Goal: Participate in discussion: Engage in conversation with other users on a specific topic

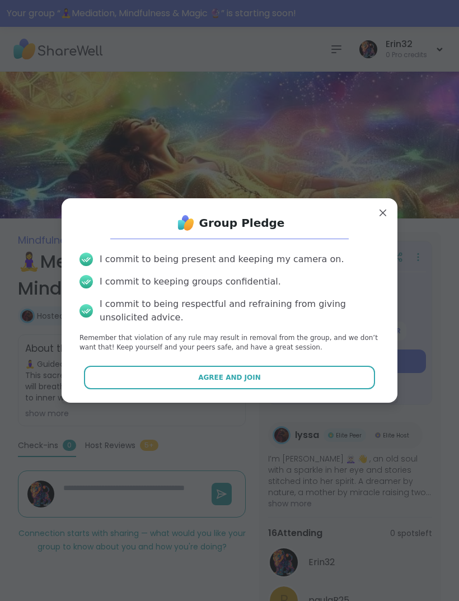
click at [333, 379] on button "Agree and Join" at bounding box center [230, 378] width 292 height 24
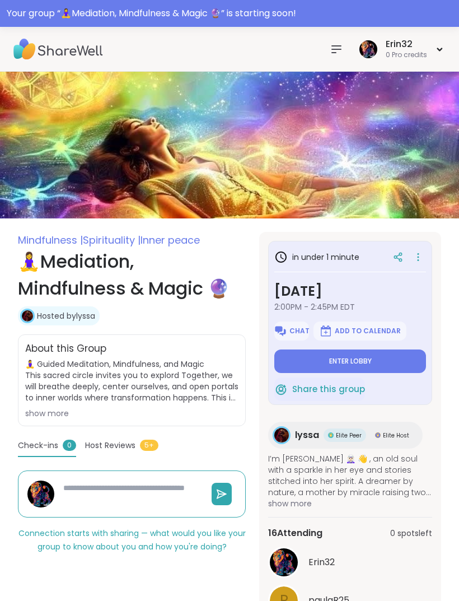
type textarea "*"
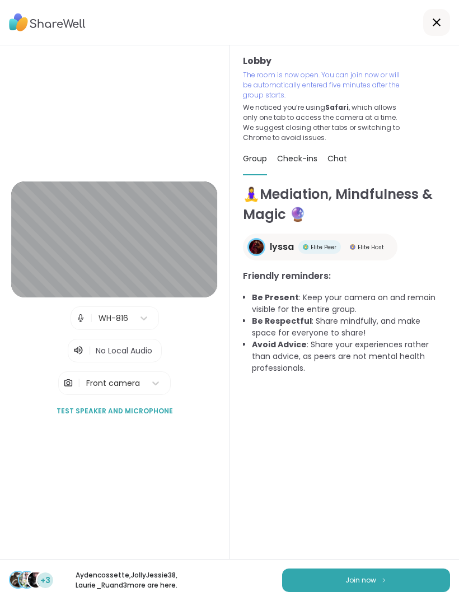
click at [361, 578] on span "Join now" at bounding box center [361, 580] width 31 height 10
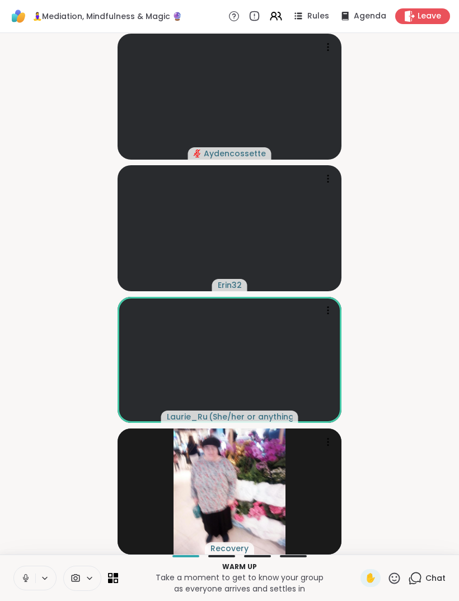
click at [21, 570] on button at bounding box center [24, 578] width 21 height 24
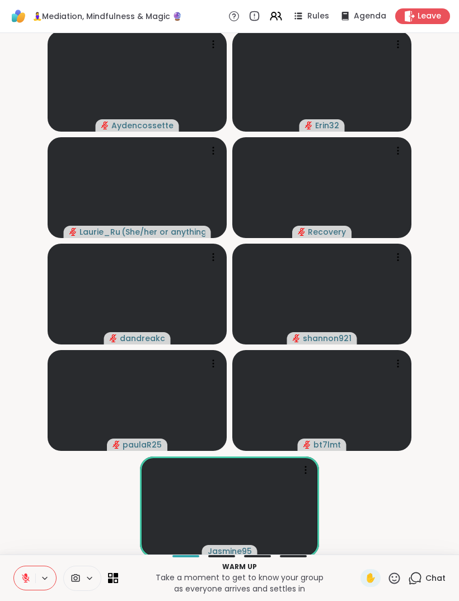
click at [33, 573] on button at bounding box center [24, 578] width 21 height 24
click at [30, 582] on icon at bounding box center [26, 578] width 10 height 10
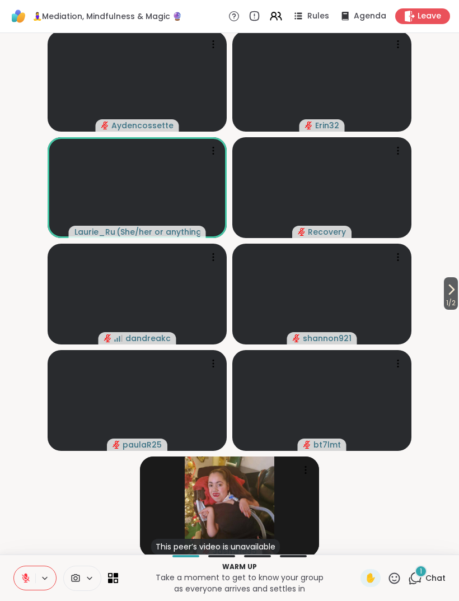
click at [431, 575] on span "Chat" at bounding box center [436, 578] width 20 height 11
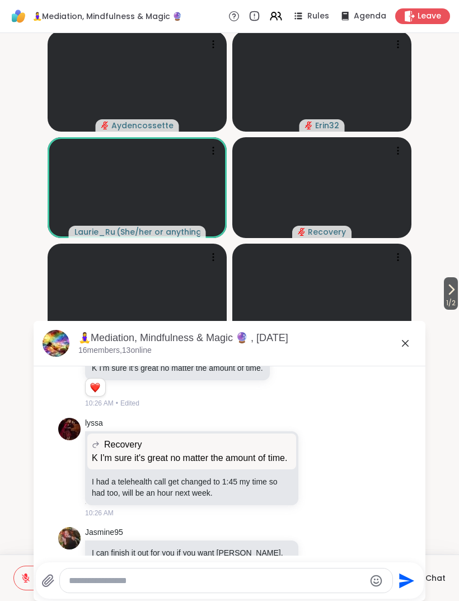
click at [411, 342] on icon at bounding box center [405, 343] width 13 height 13
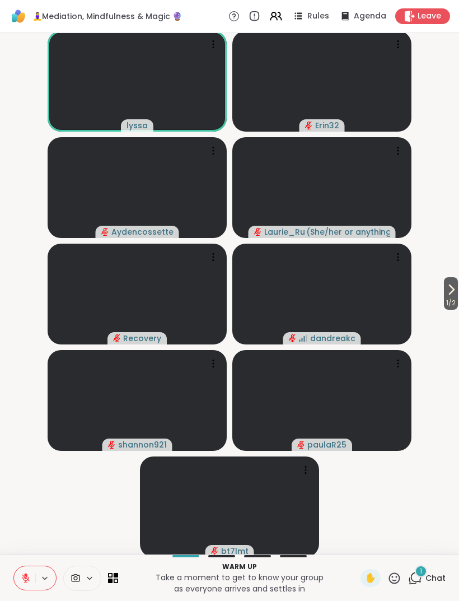
click at [433, 573] on span "Chat" at bounding box center [436, 578] width 20 height 11
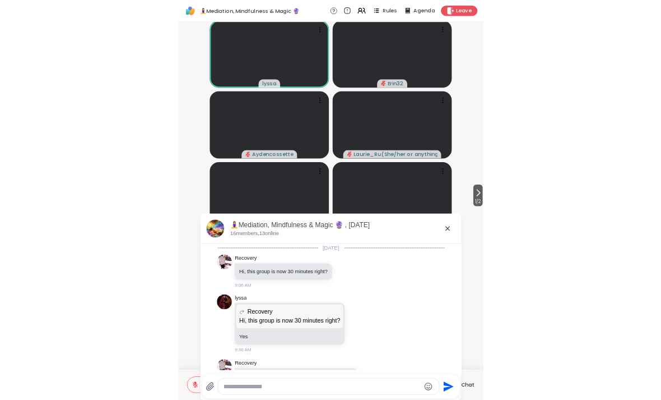
scroll to position [928, 0]
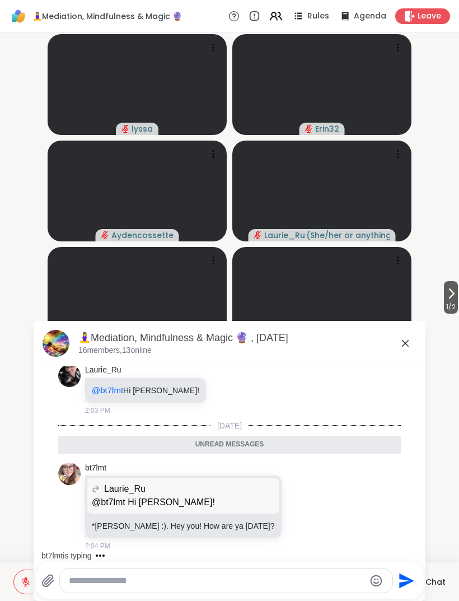
click at [411, 345] on icon at bounding box center [405, 343] width 13 height 13
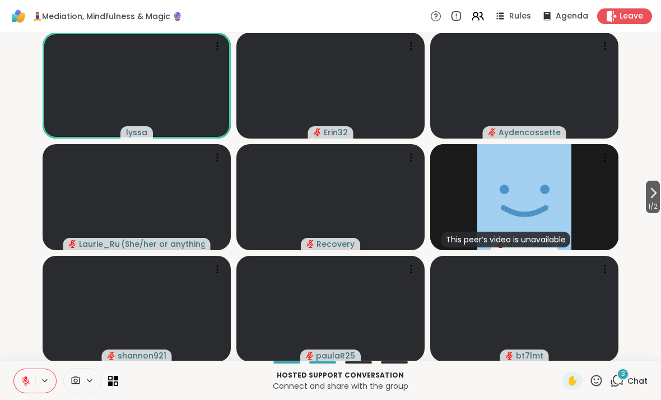
click at [459, 376] on span "Chat" at bounding box center [638, 380] width 20 height 11
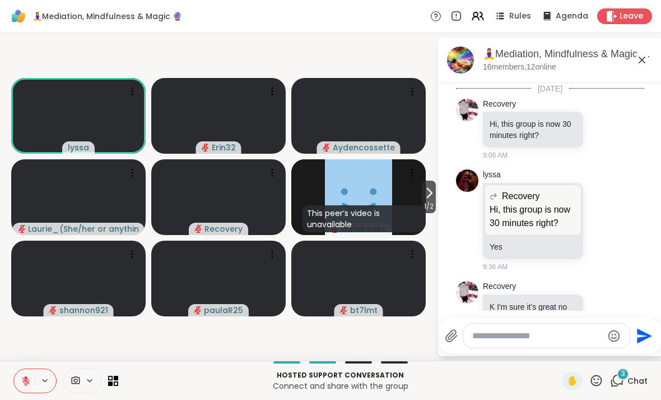
scroll to position [1353, 0]
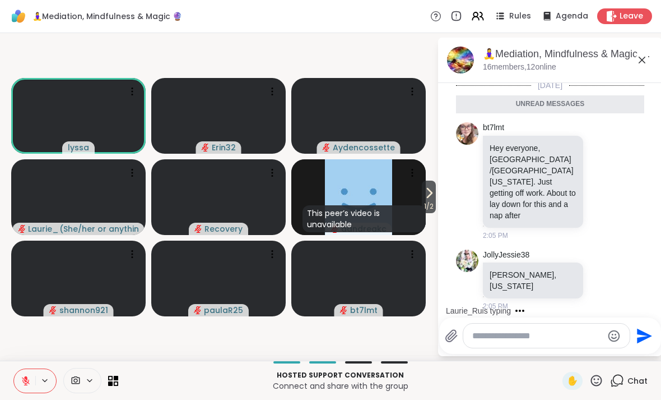
click at [459, 331] on textarea "Type your message" at bounding box center [537, 335] width 131 height 11
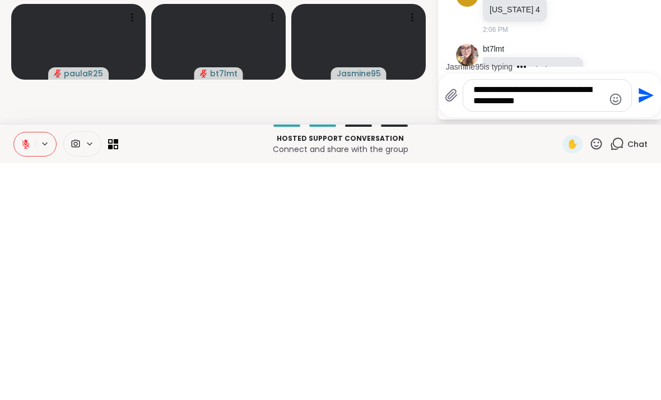
scroll to position [2642, 0]
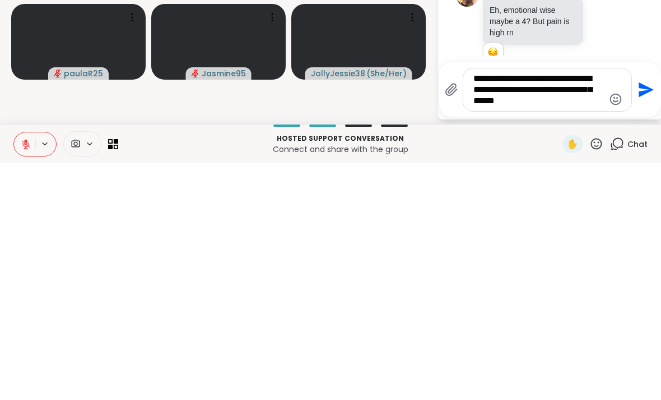
type textarea "**********"
click at [459, 319] on icon "Send" at bounding box center [646, 326] width 15 height 15
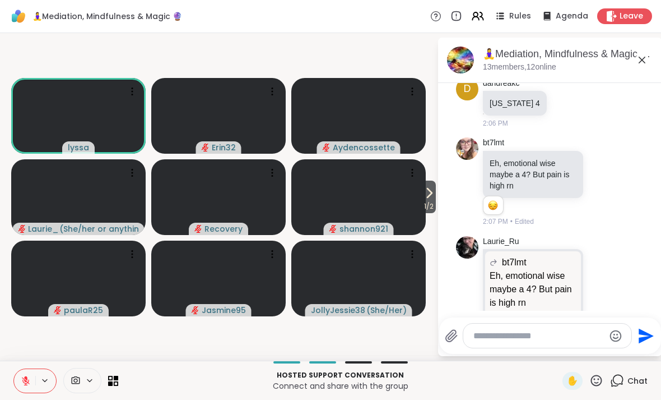
scroll to position [2728, 0]
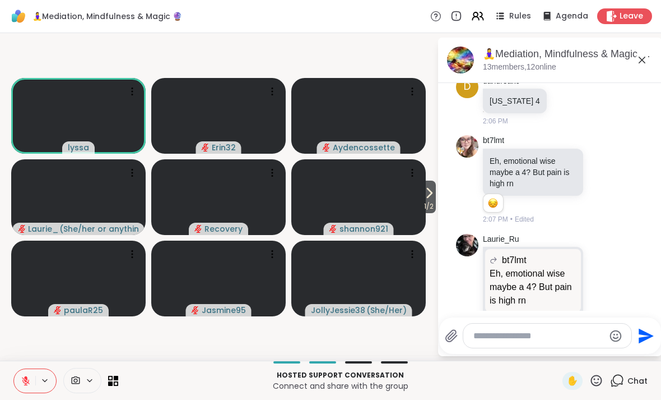
click at [459, 229] on div "[PERSON_NAME] bt7lmt Eh, emotional wise maybe a 4? But pain is high rn Eh, emot…" at bounding box center [550, 291] width 188 height 125
click at [459, 58] on icon at bounding box center [641, 59] width 13 height 13
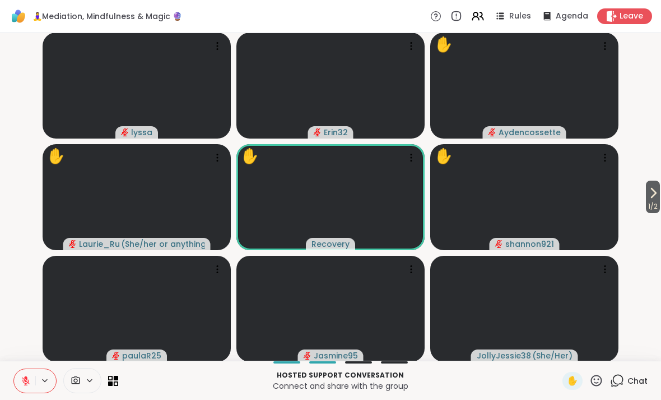
click at [459, 384] on span "✋" at bounding box center [572, 380] width 11 height 13
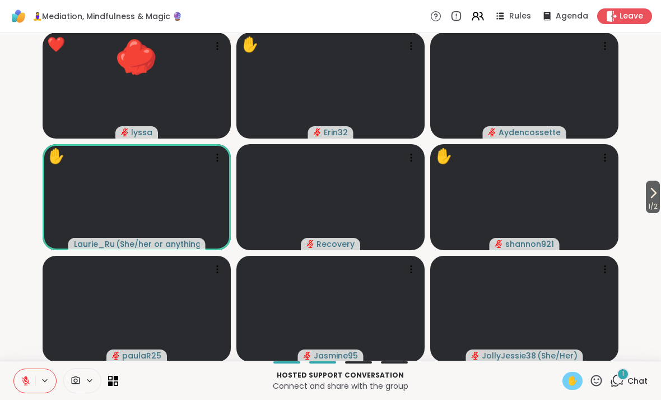
click at [459, 375] on div "1" at bounding box center [623, 374] width 12 height 12
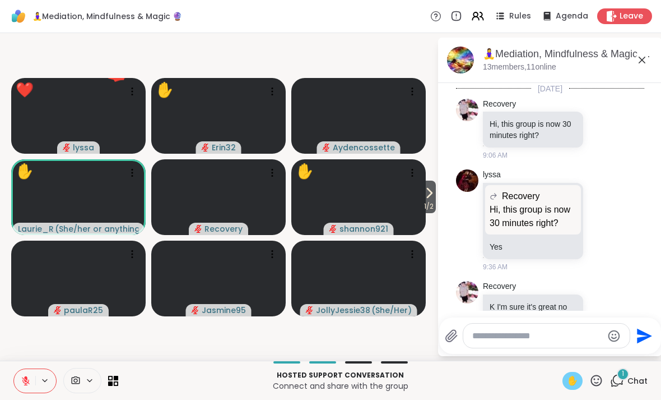
scroll to position [2840, 0]
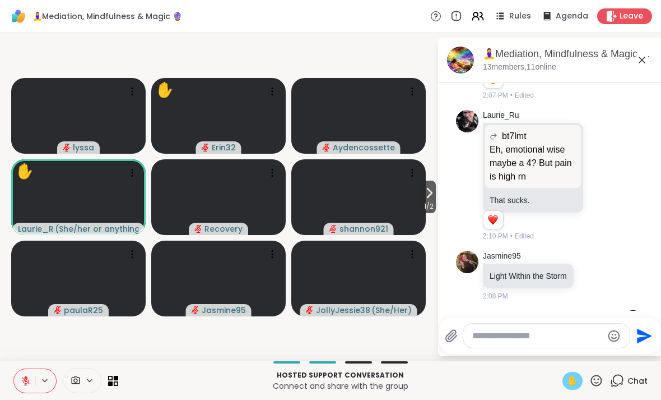
click at [459, 65] on icon at bounding box center [641, 59] width 13 height 13
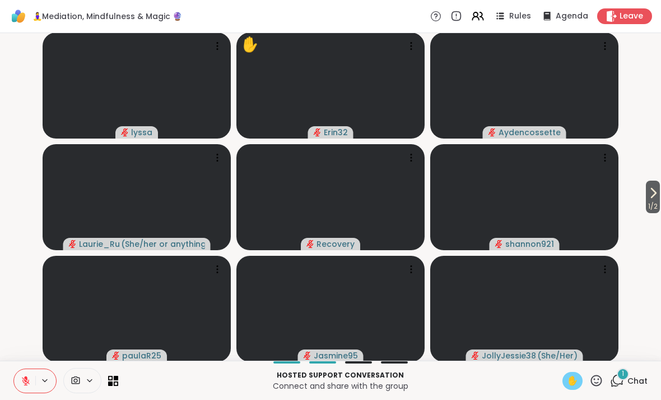
click at [22, 382] on icon at bounding box center [26, 380] width 10 height 10
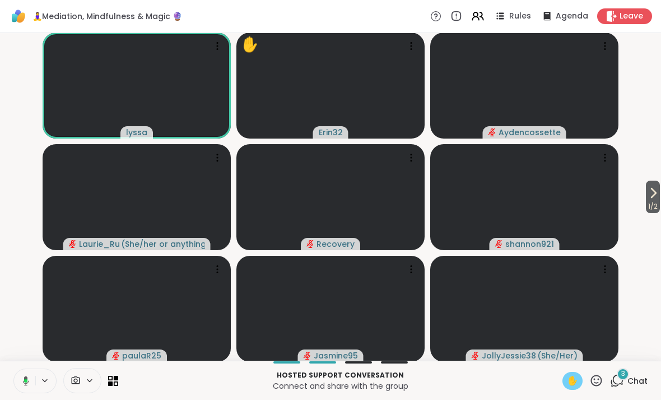
click at [21, 378] on icon at bounding box center [24, 380] width 10 height 10
click at [459, 377] on div "3" at bounding box center [623, 374] width 12 height 12
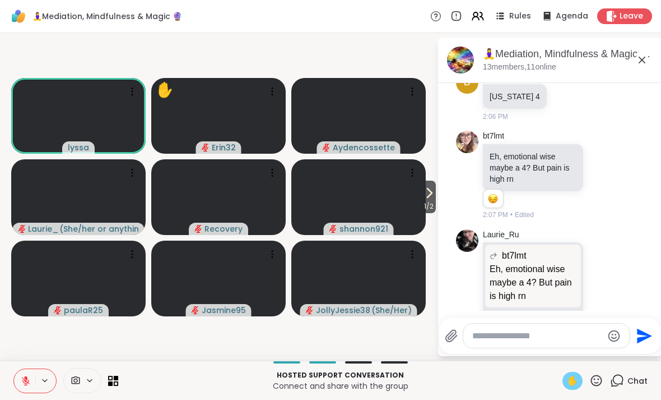
scroll to position [2696, 0]
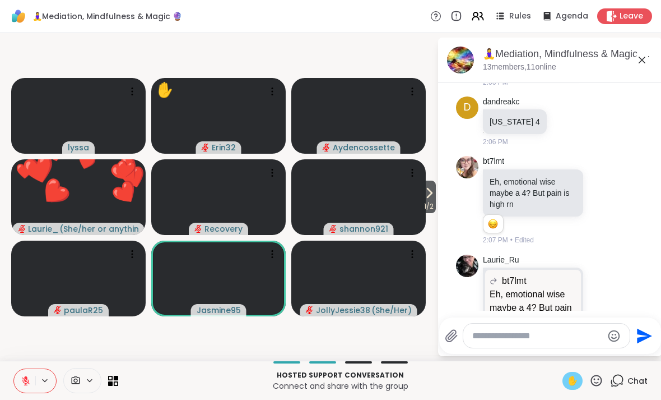
copy p "Light Within the Storm"
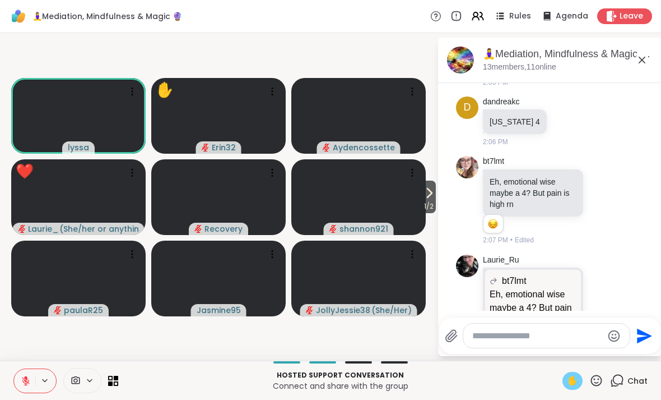
click at [26, 375] on icon at bounding box center [26, 380] width 10 height 10
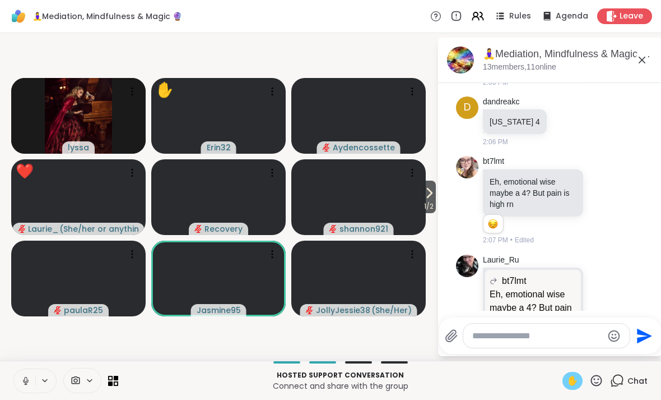
click at [20, 380] on button at bounding box center [24, 381] width 21 height 24
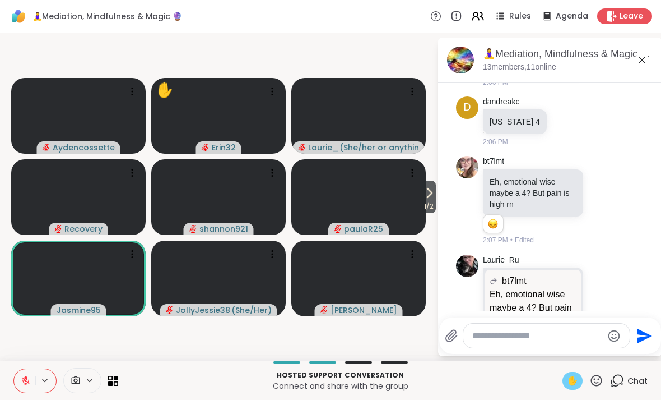
click at [459, 60] on icon at bounding box center [641, 59] width 13 height 13
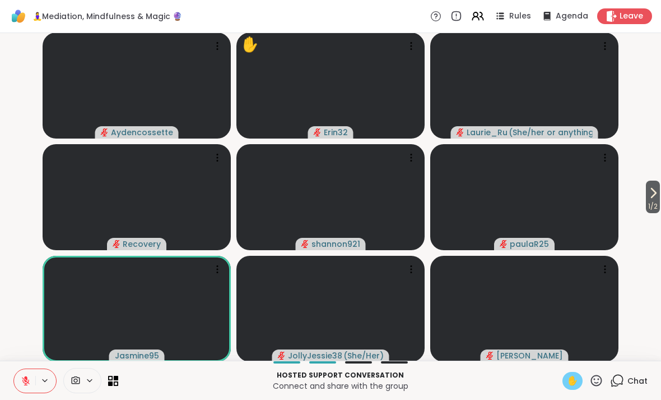
click at [459, 376] on span "✋" at bounding box center [572, 380] width 11 height 13
click at [459, 379] on div "✋" at bounding box center [573, 380] width 20 height 18
click at [459, 378] on div "✋" at bounding box center [583, 380] width 41 height 18
click at [459, 380] on div "✋" at bounding box center [573, 380] width 20 height 18
click at [459, 378] on div "✋" at bounding box center [583, 380] width 41 height 18
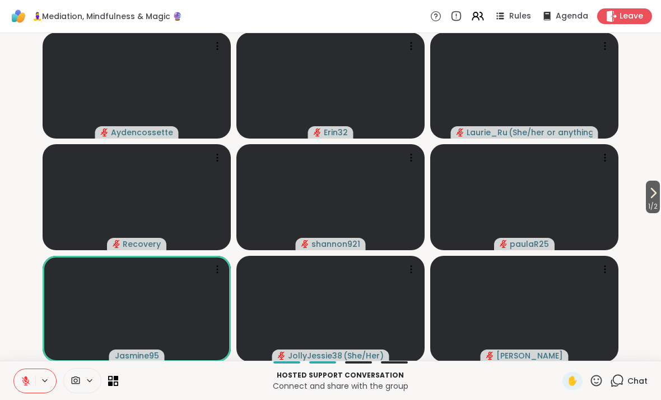
click at [459, 377] on span "Chat" at bounding box center [638, 380] width 20 height 11
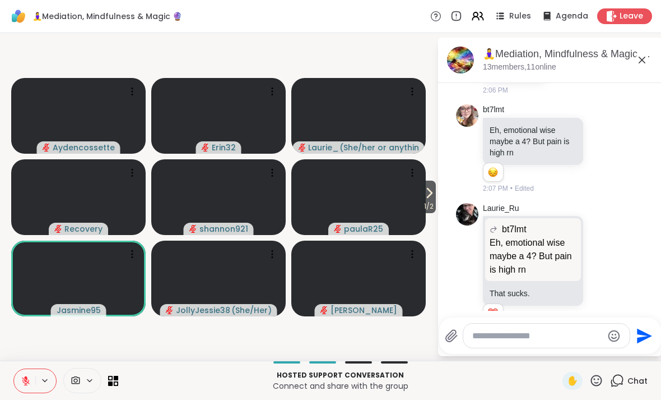
scroll to position [2694, 0]
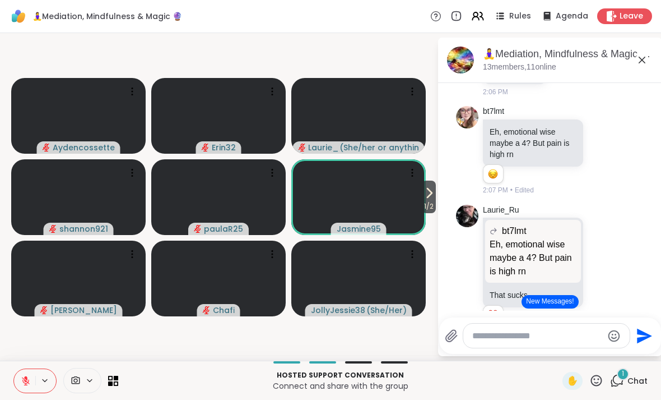
click at [459, 378] on span "✋" at bounding box center [572, 380] width 11 height 13
click at [26, 378] on icon at bounding box center [25, 377] width 3 height 4
click at [459, 300] on button "New Messages!" at bounding box center [550, 301] width 57 height 13
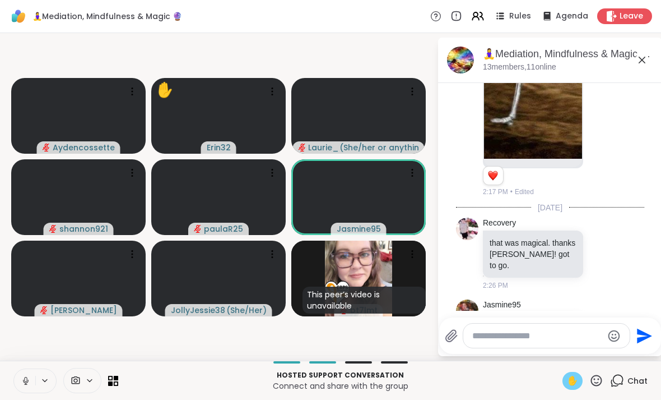
scroll to position [3731, 0]
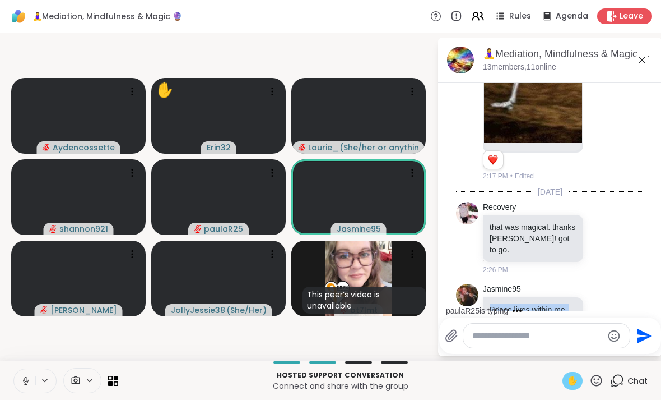
click at [459, 279] on div "Jasmine95 Peace lives within me, even when the world shakes. 1 1 2:28 PM • Edit…" at bounding box center [550, 328] width 188 height 98
click at [459, 323] on icon at bounding box center [590, 327] width 2 height 9
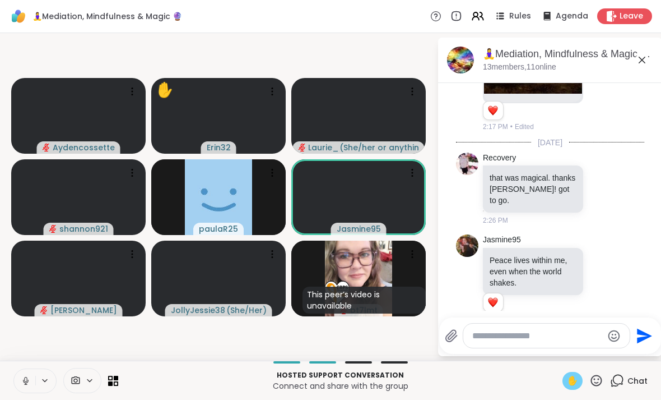
scroll to position [3781, 0]
click at [459, 345] on div "thank you so so so much! I have a meeting at 2:30 :)) "peace lives within me ev…" at bounding box center [533, 379] width 100 height 69
click at [459, 380] on div at bounding box center [591, 386] width 10 height 13
click at [459, 383] on icon at bounding box center [590, 387] width 2 height 9
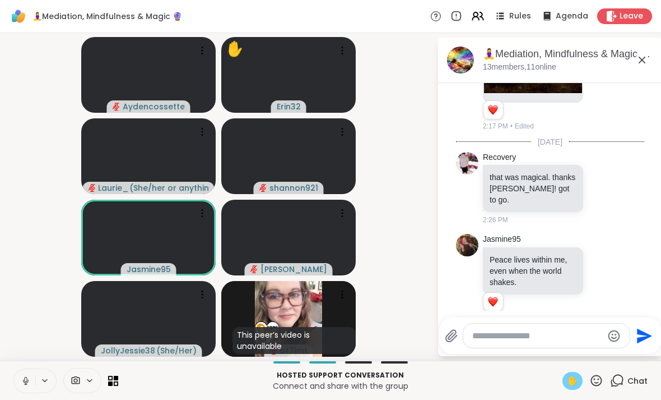
click at [459, 398] on icon at bounding box center [577, 403] width 11 height 11
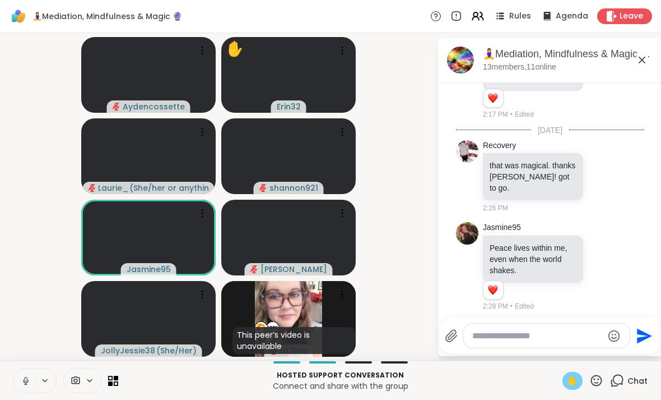
scroll to position [3792, 0]
click at [459, 66] on icon at bounding box center [641, 59] width 13 height 13
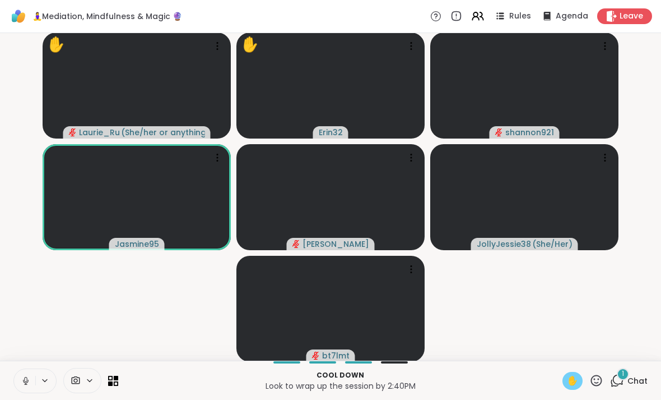
click at [459, 380] on span "✋" at bounding box center [572, 380] width 11 height 13
click at [459, 382] on span "✋" at bounding box center [572, 380] width 11 height 13
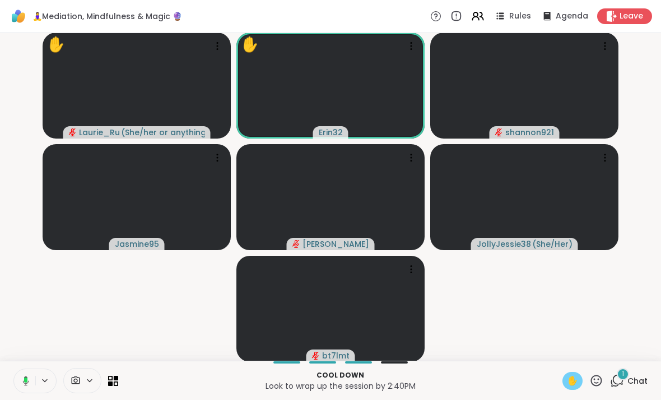
click at [459, 380] on span "✋" at bounding box center [572, 380] width 11 height 13
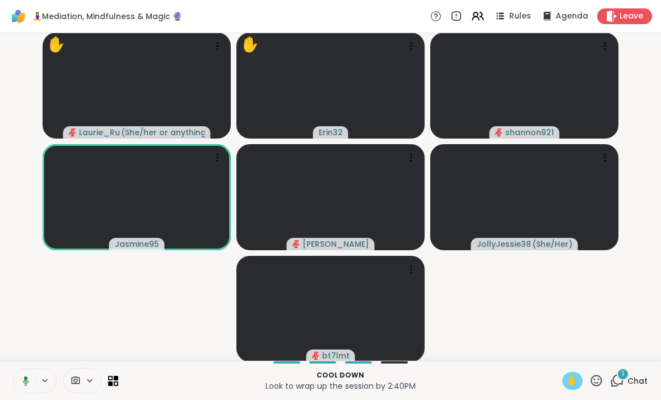
click at [459, 380] on span "✋" at bounding box center [572, 380] width 11 height 13
click at [459, 371] on div "1 Chat" at bounding box center [629, 380] width 38 height 18
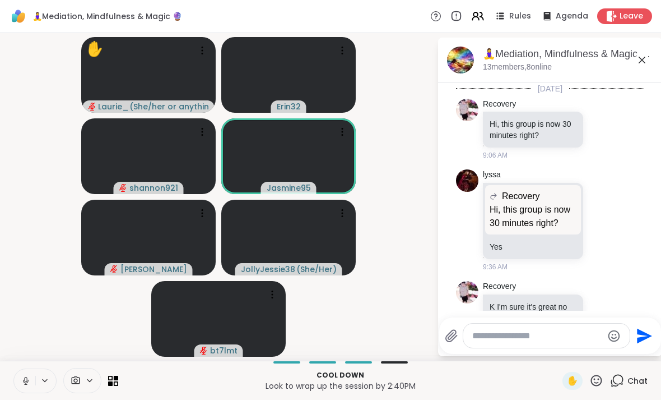
scroll to position [3926, 0]
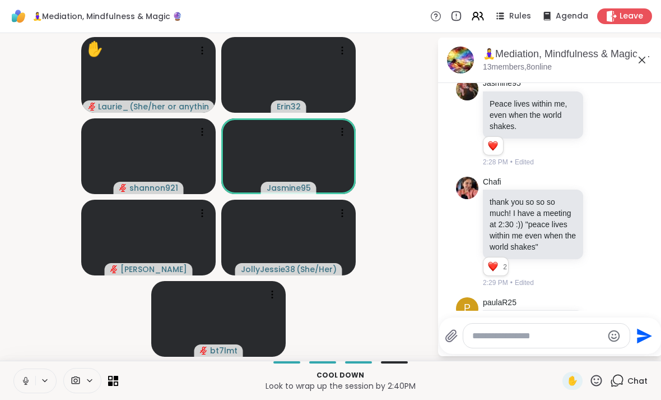
click at [459, 64] on icon at bounding box center [641, 59] width 13 height 13
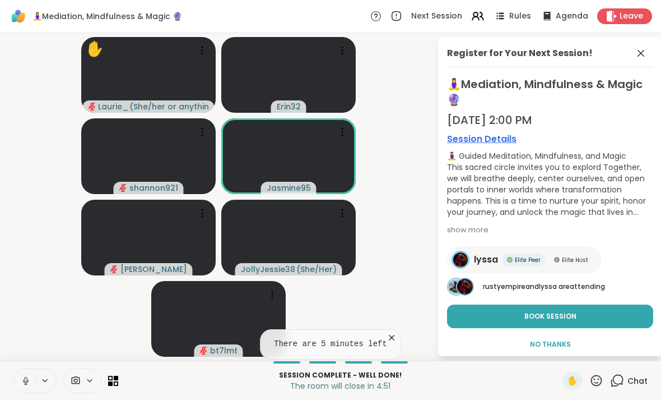
click at [459, 307] on button "Book Session" at bounding box center [550, 316] width 206 height 24
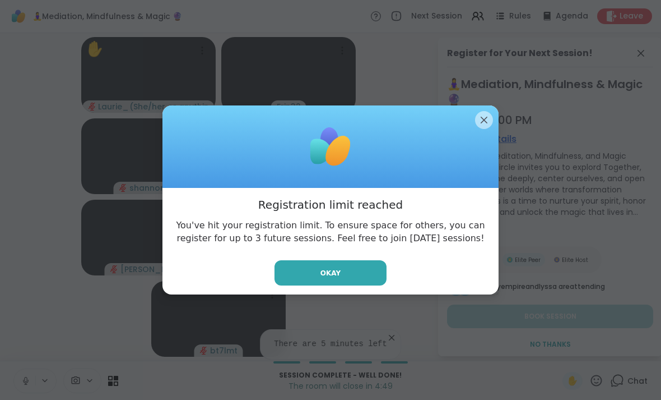
click at [459, 136] on div at bounding box center [330, 146] width 336 height 83
click at [459, 124] on div at bounding box center [330, 146] width 336 height 83
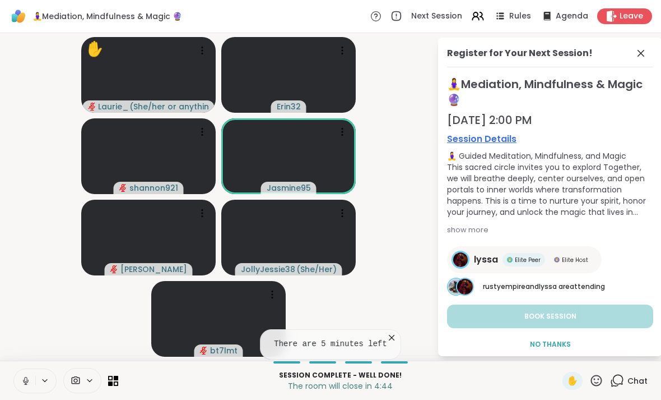
click at [459, 51] on icon at bounding box center [640, 53] width 13 height 13
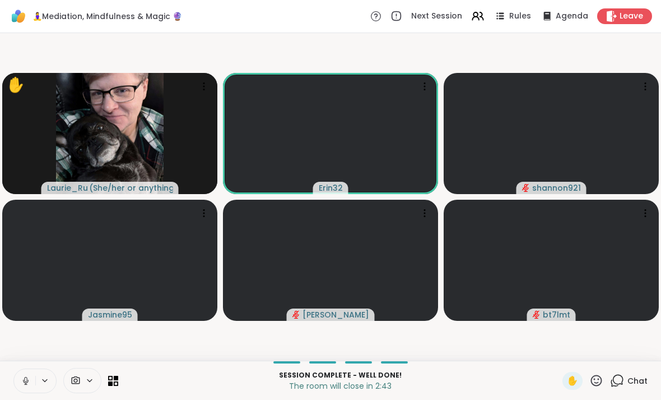
click at [459, 13] on span "Leave" at bounding box center [632, 16] width 24 height 11
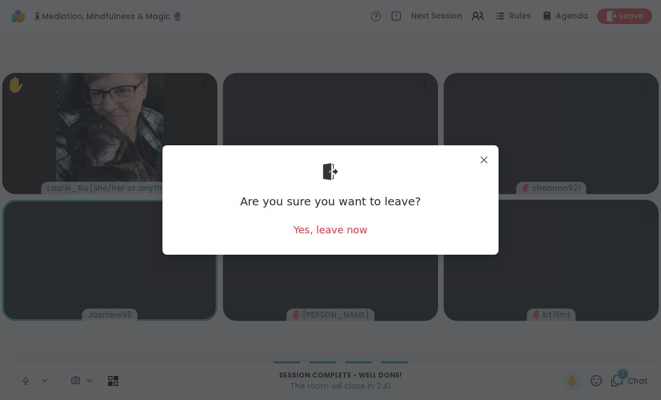
click at [371, 231] on div "Are you sure you want to leave? Yes, leave now" at bounding box center [330, 199] width 318 height 91
click at [352, 231] on div "Yes, leave now" at bounding box center [331, 229] width 74 height 14
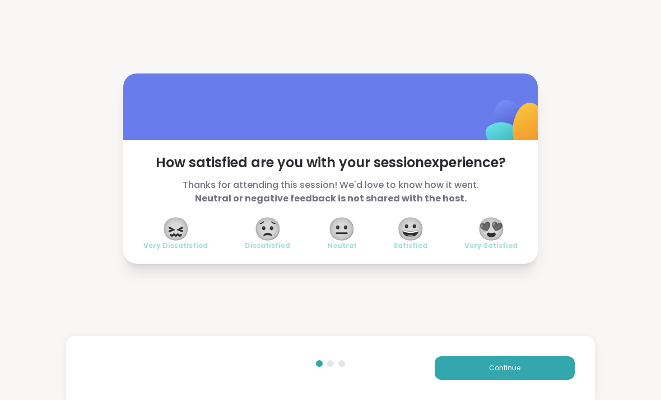
click at [459, 231] on span "😍" at bounding box center [491, 229] width 28 height 20
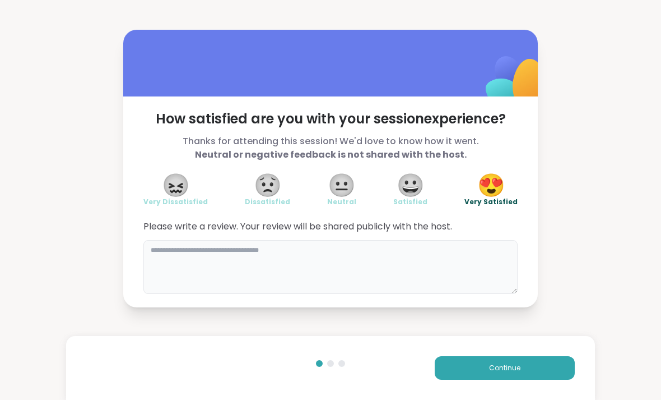
click at [459, 272] on textarea at bounding box center [330, 267] width 374 height 54
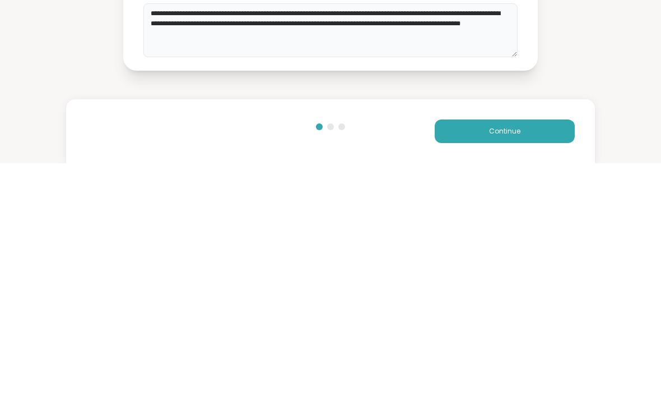
type textarea "**********"
click at [459, 356] on button "Continue" at bounding box center [505, 368] width 140 height 24
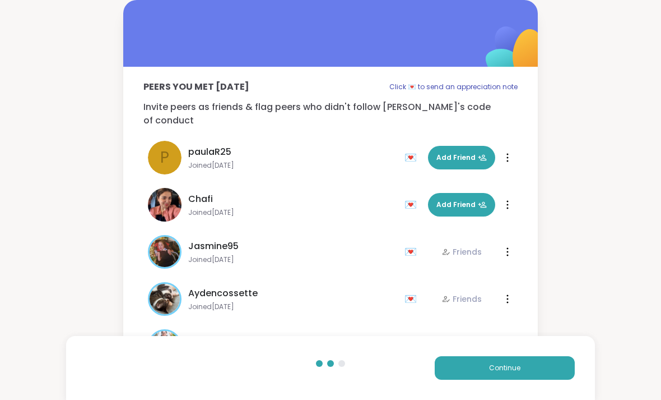
click at [459, 193] on button "Add Friend" at bounding box center [461, 205] width 67 height 24
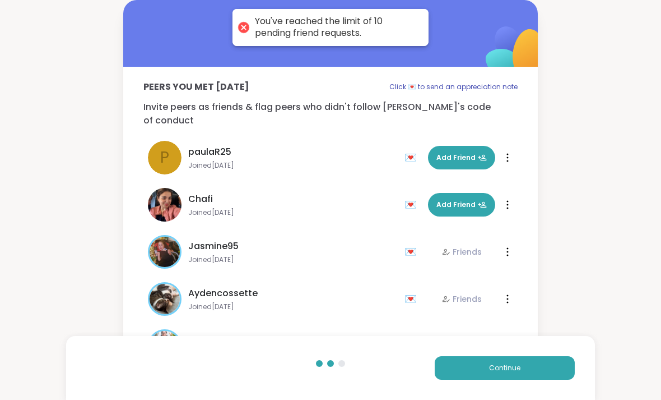
scroll to position [8, 0]
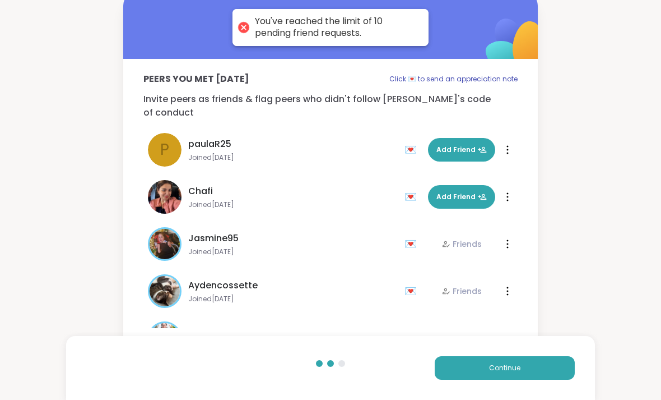
click at [459, 374] on button "Continue" at bounding box center [505, 368] width 140 height 24
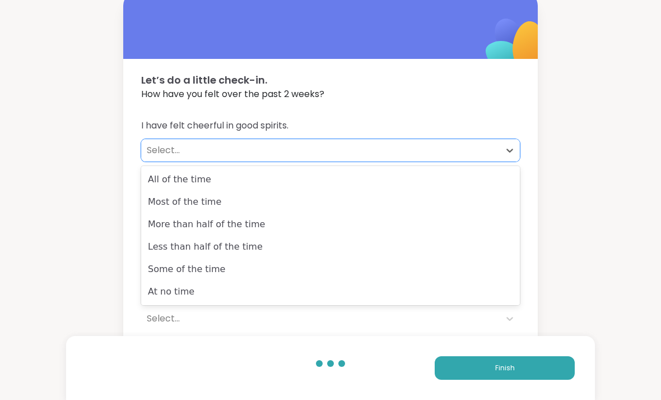
click at [459, 186] on div "All of the time" at bounding box center [330, 179] width 379 height 22
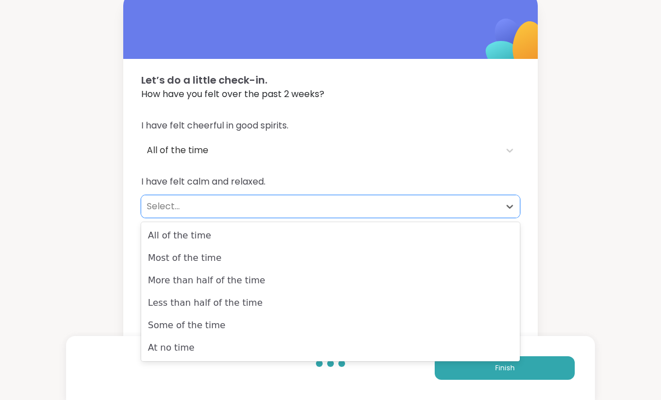
click at [452, 291] on div "Less than half of the time" at bounding box center [330, 302] width 379 height 22
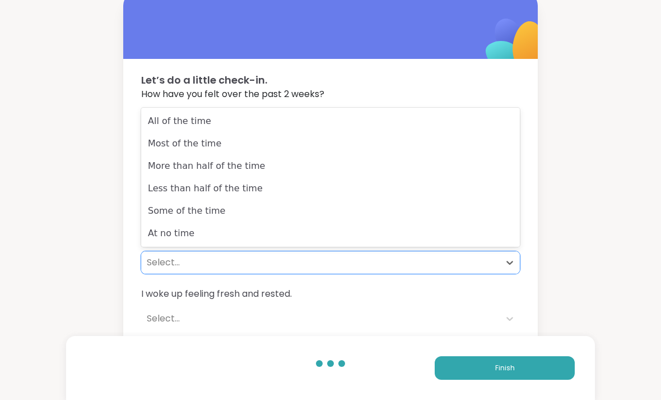
click at [459, 120] on div "All of the time" at bounding box center [330, 121] width 379 height 22
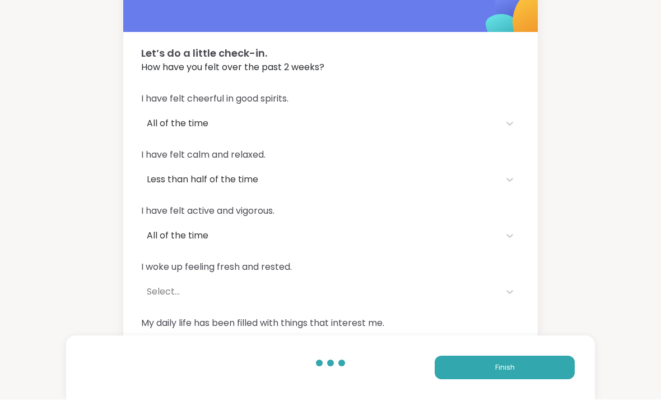
scroll to position [32, 0]
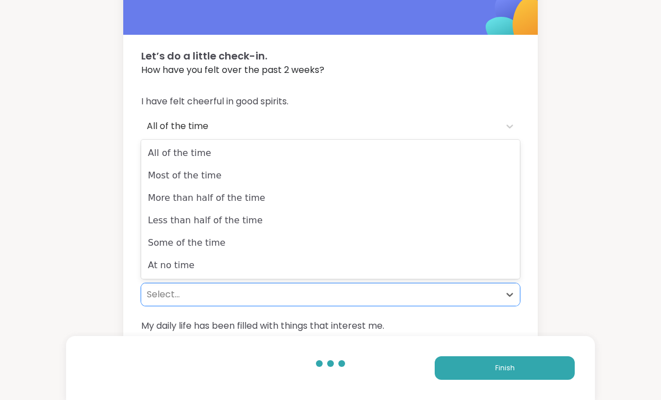
click at [459, 160] on div "All of the time" at bounding box center [330, 153] width 379 height 22
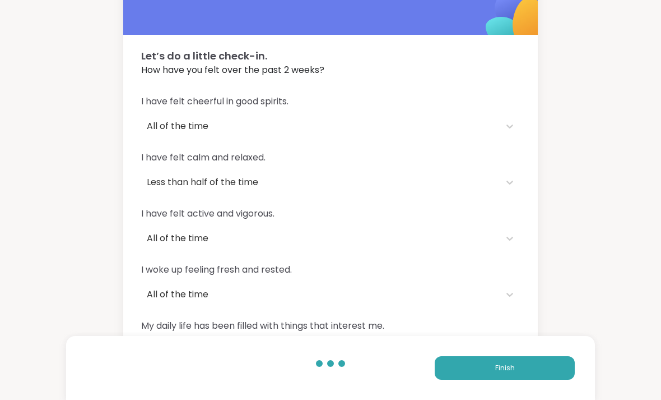
scroll to position [34, 0]
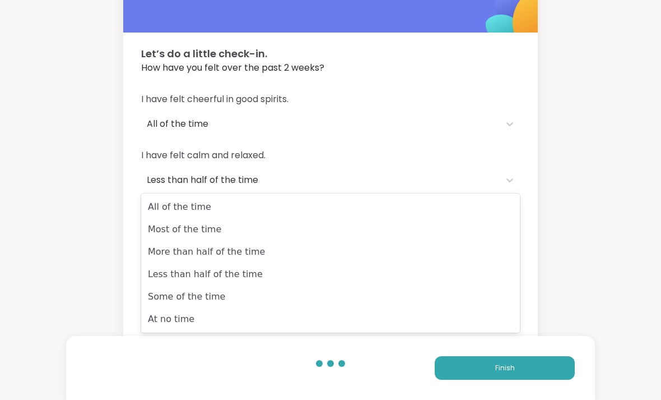
click at [454, 234] on div "Most of the time" at bounding box center [330, 229] width 379 height 22
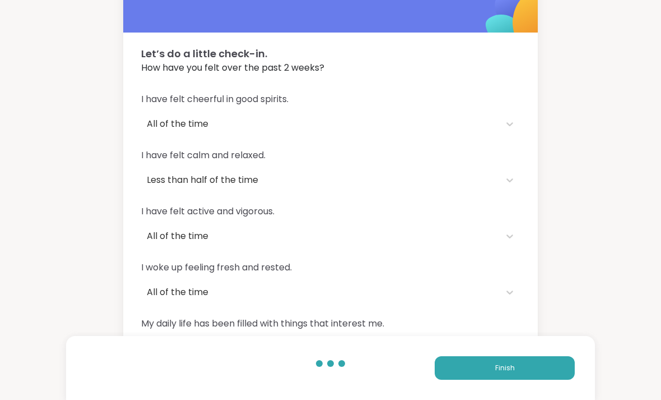
click at [459, 379] on button "Finish" at bounding box center [505, 368] width 140 height 24
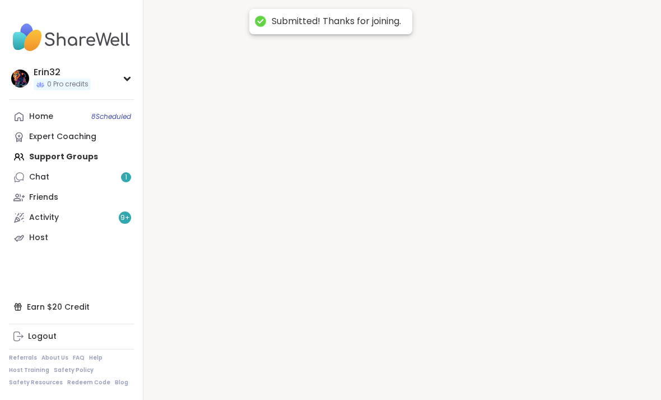
scroll to position [11, 0]
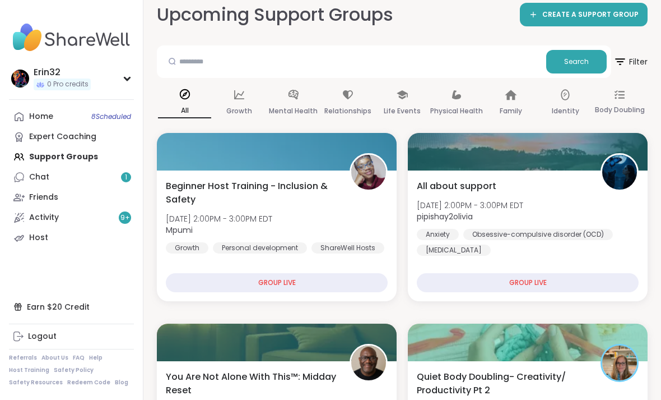
click at [48, 106] on link "Home 8 Scheduled" at bounding box center [71, 116] width 125 height 20
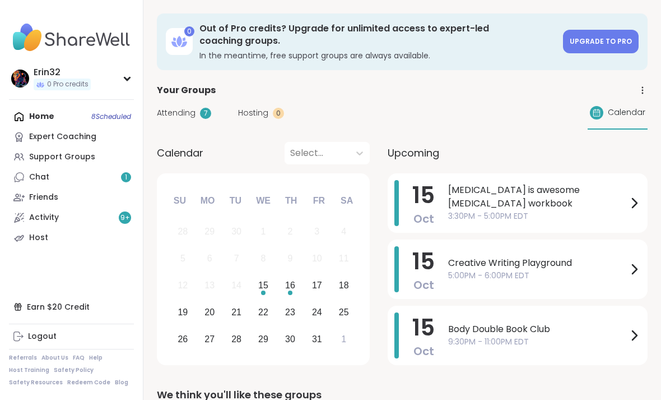
click at [459, 210] on span "3:30PM - 5:00PM EDT" at bounding box center [537, 216] width 179 height 12
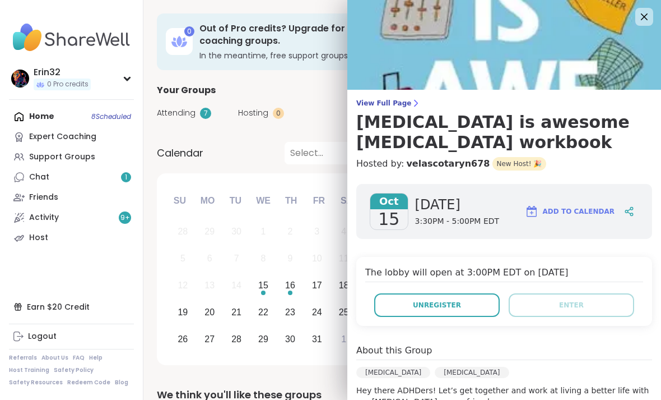
click at [459, 19] on img at bounding box center [504, 45] width 314 height 90
click at [459, 11] on img at bounding box center [504, 45] width 314 height 90
click at [459, 14] on icon at bounding box center [644, 16] width 13 height 13
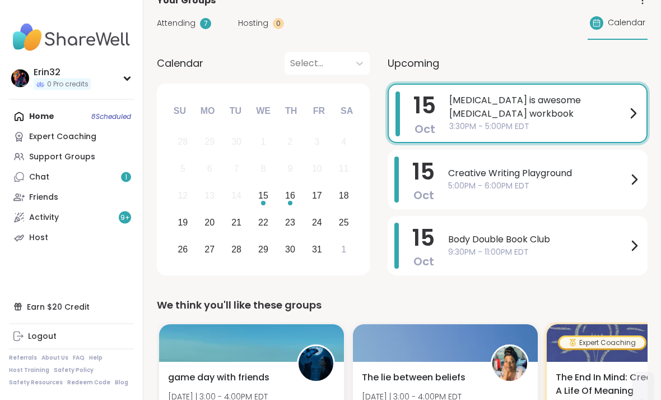
scroll to position [90, 0]
click at [459, 239] on span "Body Double Book Club" at bounding box center [537, 239] width 179 height 13
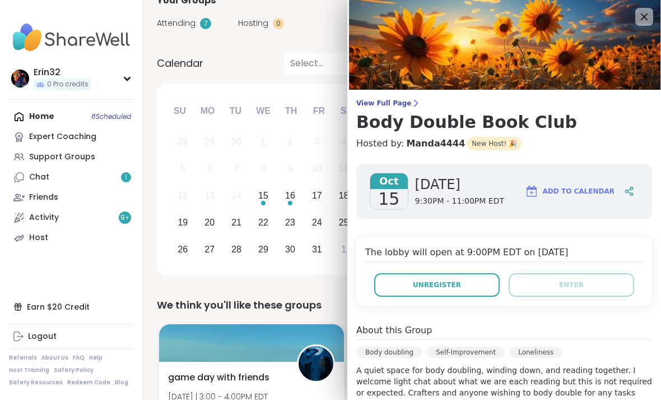
scroll to position [1, 0]
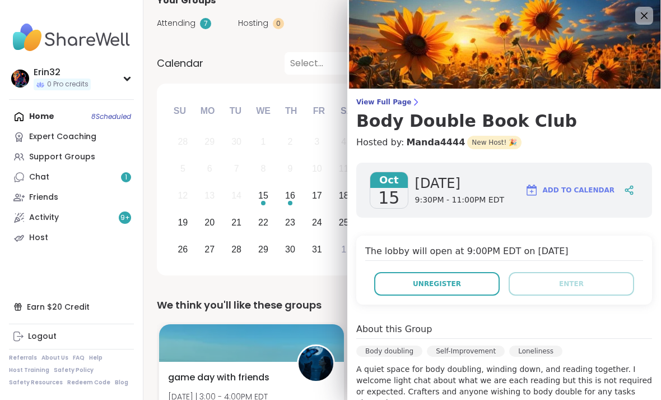
click at [459, 12] on icon at bounding box center [644, 15] width 13 height 13
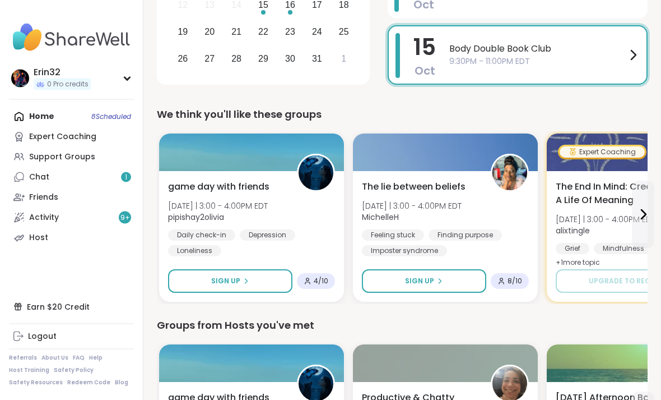
scroll to position [289, 0]
